Goal: Task Accomplishment & Management: Use online tool/utility

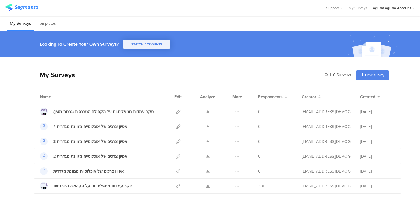
click at [372, 5] on div "Support Help Center Live Chat My Surveys aguda aguda Account ACCOUNTS SIGAL Gue…" at bounding box center [367, 8] width 95 height 16
click at [376, 6] on div "aguda aguda Account" at bounding box center [392, 8] width 38 height 6
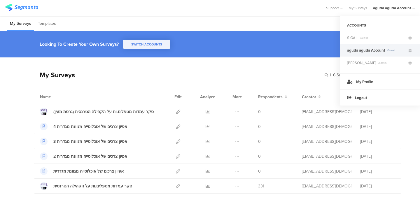
click at [370, 40] on span "SIGAL Guest" at bounding box center [377, 38] width 60 height 6
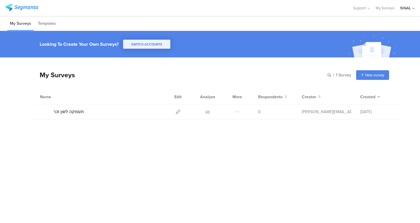
click at [178, 112] on icon at bounding box center [178, 112] width 4 height 4
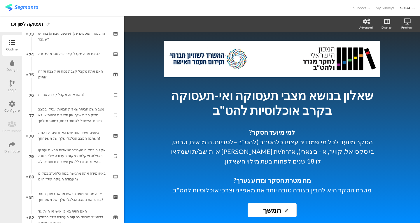
scroll to position [1501, 0]
click at [13, 83] on icon at bounding box center [12, 83] width 5 height 6
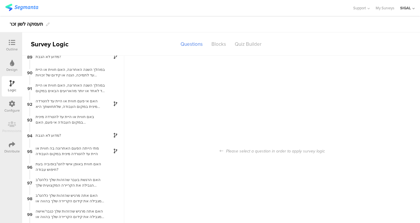
scroll to position [1393, 0]
click at [64, 128] on div "94 מדוע לא הגבת?" at bounding box center [73, 135] width 102 height 16
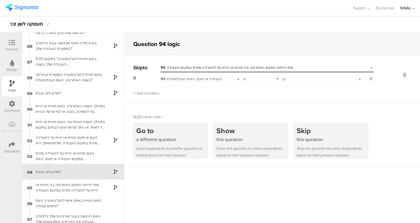
scroll to position [1377, 0]
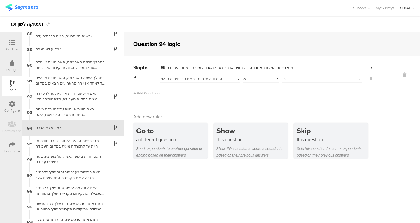
click at [87, 46] on div "89 מדוע לא הגבת?" at bounding box center [73, 49] width 102 height 16
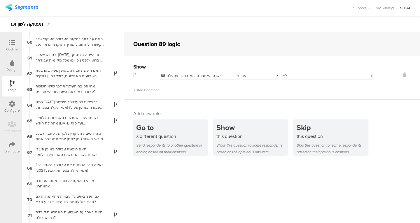
scroll to position [928, 0]
click at [57, 143] on div "66 מהי הסיבה העיקרית לכך שלא עבדת בכל חודשי השנה?ניתן לסמן יותר מתשובה אחת" at bounding box center [73, 135] width 102 height 16
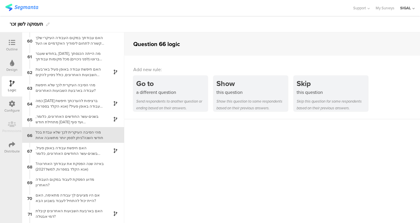
scroll to position [936, 0]
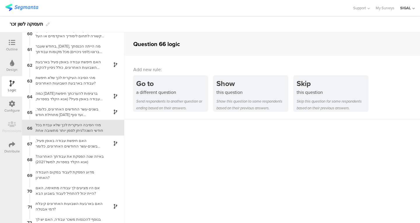
click at [54, 138] on div "האם חיפשת עבודה באופן פעיל, בשנים-עשר החודשים האחרונים, כלומר מתחילת חודש [DATE…" at bounding box center [68, 143] width 73 height 11
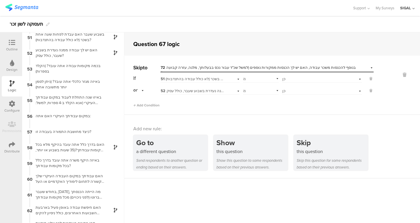
scroll to position [952, 0]
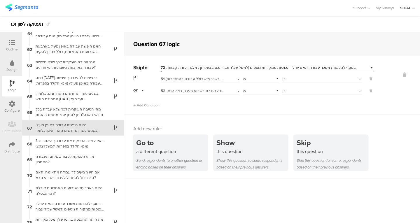
click at [13, 47] on div "Outline" at bounding box center [12, 49] width 12 height 5
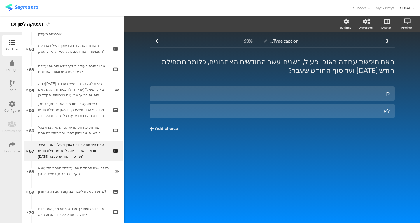
scroll to position [1285, 0]
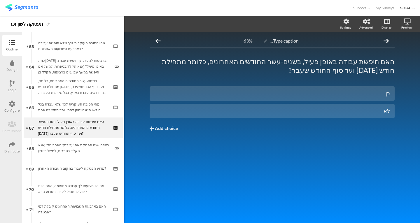
click at [56, 166] on div "מדוע הפסקת לעבוד במקום העבודה האחרון?" at bounding box center [73, 169] width 70 height 6
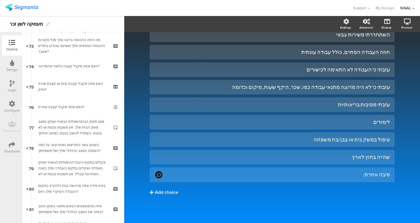
scroll to position [1533, 0]
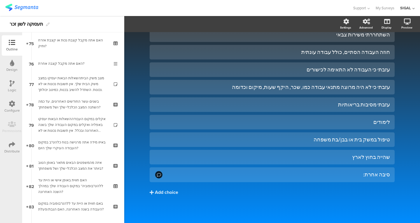
click at [57, 166] on div "איזה מהמשפטים הבאים מתאר באופן הטוב ביותר את המצב הכלכלי שלך ושל משפחתך?" at bounding box center [73, 166] width 70 height 12
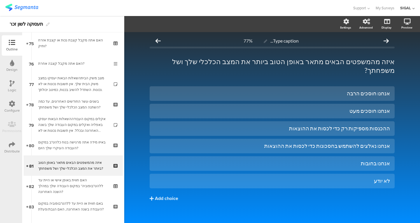
click at [69, 190] on div "האם חווית באופן אישי או היית עד ללהט"בופוביה* במקום העבודה שלך במהלך השנה האחרו…" at bounding box center [73, 185] width 70 height 17
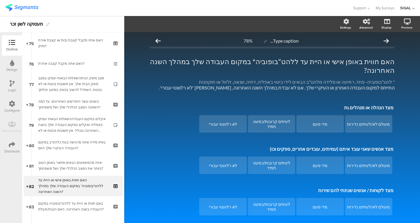
click at [65, 203] on div "באם חווית או היית עד ללהט"בופוביה במקום העבודה בשנה האחרונה, האם הגבת/פעלת?" at bounding box center [73, 207] width 70 height 12
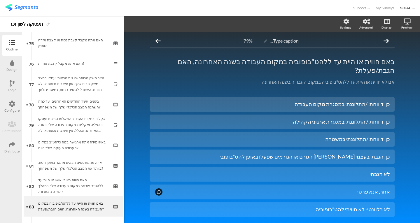
click at [13, 84] on icon at bounding box center [12, 83] width 5 height 6
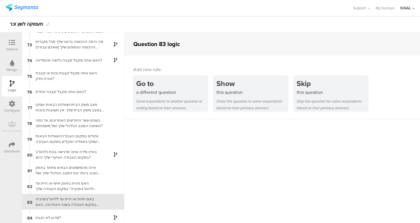
scroll to position [1204, 0]
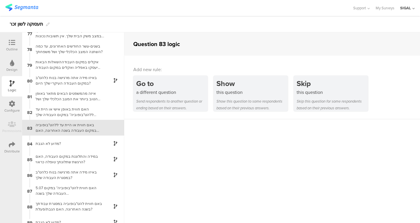
click at [71, 137] on div "84 מדוע לא הגבת?" at bounding box center [73, 144] width 102 height 16
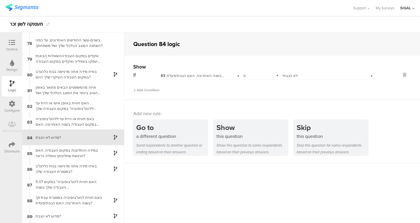
scroll to position [1219, 0]
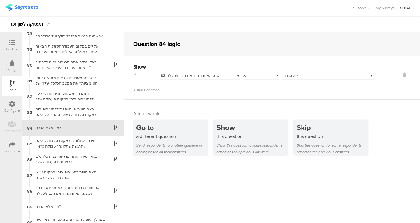
click at [38, 139] on div "במידה והתלוננת במקום העבודה, האם הרגשת שתלונתך טופלה כראוי?" at bounding box center [68, 143] width 73 height 11
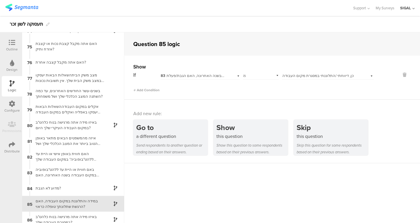
scroll to position [1235, 0]
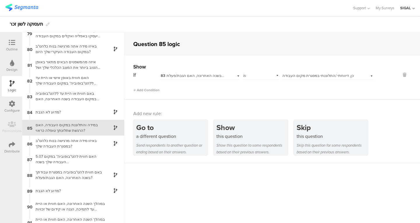
click at [55, 188] on div "מדוע לא הגבת?" at bounding box center [68, 191] width 73 height 6
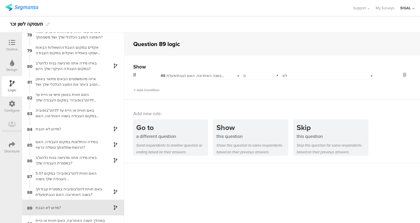
scroll to position [1298, 0]
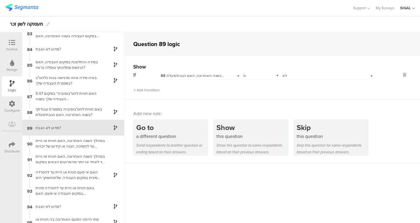
click at [66, 106] on div "88 באם חווית להט"בופוביה במסגרת עבודתך בשנה האחרונה, האם הגבת/פעלת?" at bounding box center [73, 112] width 102 height 16
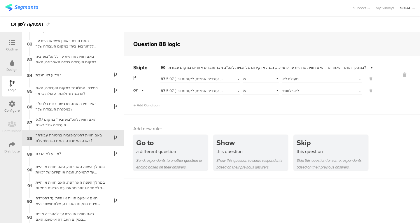
scroll to position [1282, 0]
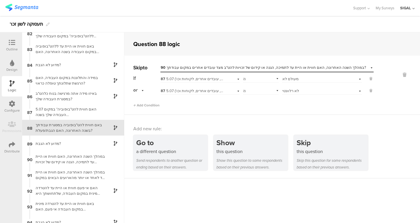
click at [92, 81] on div "במידה והתלוננת במקום העבודה, האם הרגשת שתלונתך טופלה כראוי?" at bounding box center [68, 80] width 73 height 11
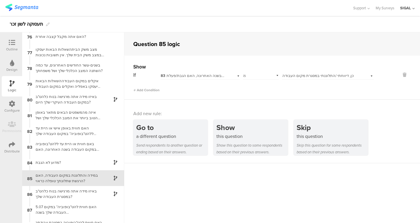
scroll to position [1235, 0]
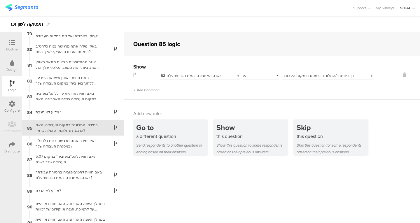
click at [88, 144] on div "באיזו מידה אתה מרגישה בנוח כלהט"ב במסגרת העבודה שלך?" at bounding box center [68, 143] width 73 height 11
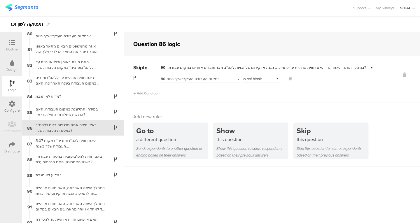
scroll to position [1462, 0]
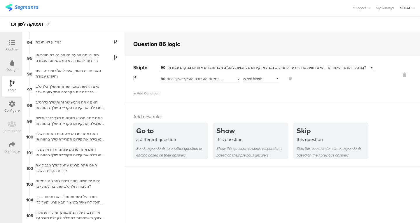
click at [68, 137] on div "האם אתה מרגיש שהזהות האתנית שלך מגבילה את קידום הקריירה שלך בהווה או עלולה להגב…" at bounding box center [68, 136] width 73 height 11
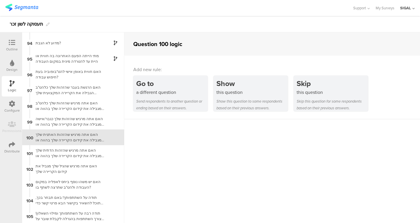
scroll to position [1462, 0]
